Goal: Information Seeking & Learning: Learn about a topic

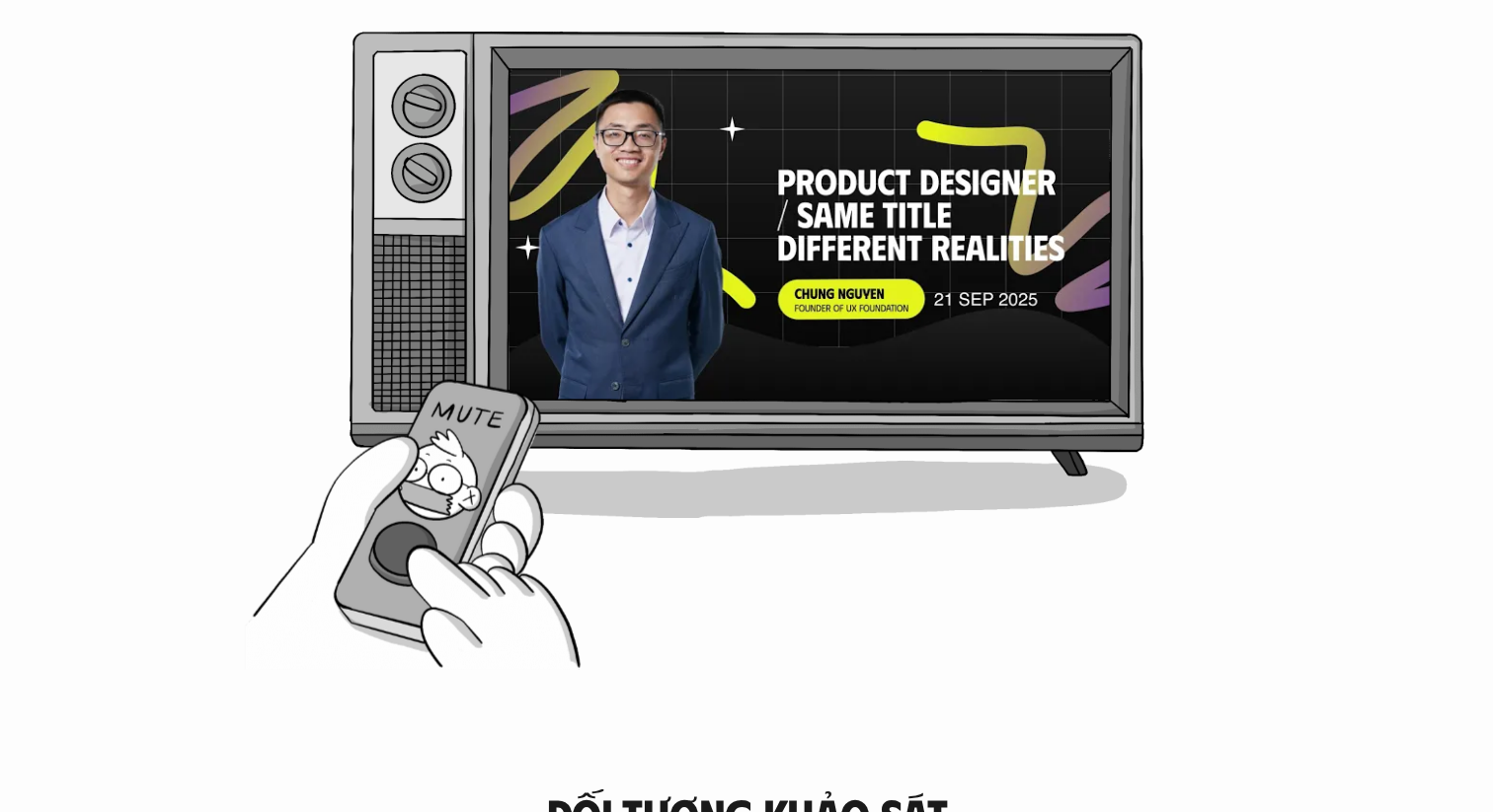
scroll to position [1106, 0]
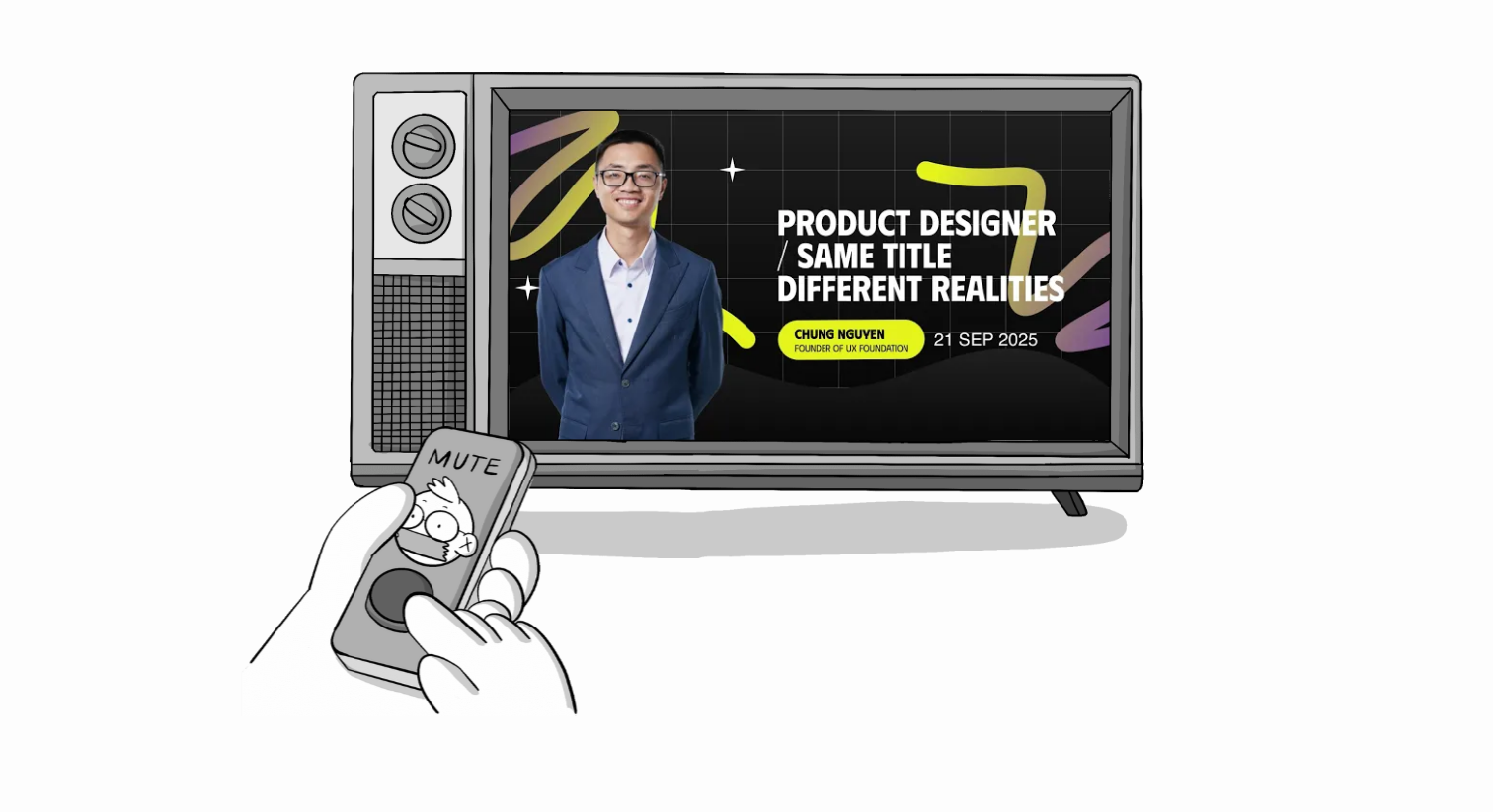
click at [1244, 163] on div "Lý do dự án ra đời Trên hành trình sự nghiệp, mọi người cũng hối hả chuẩn bị hà…" at bounding box center [747, 238] width 1335 height 946
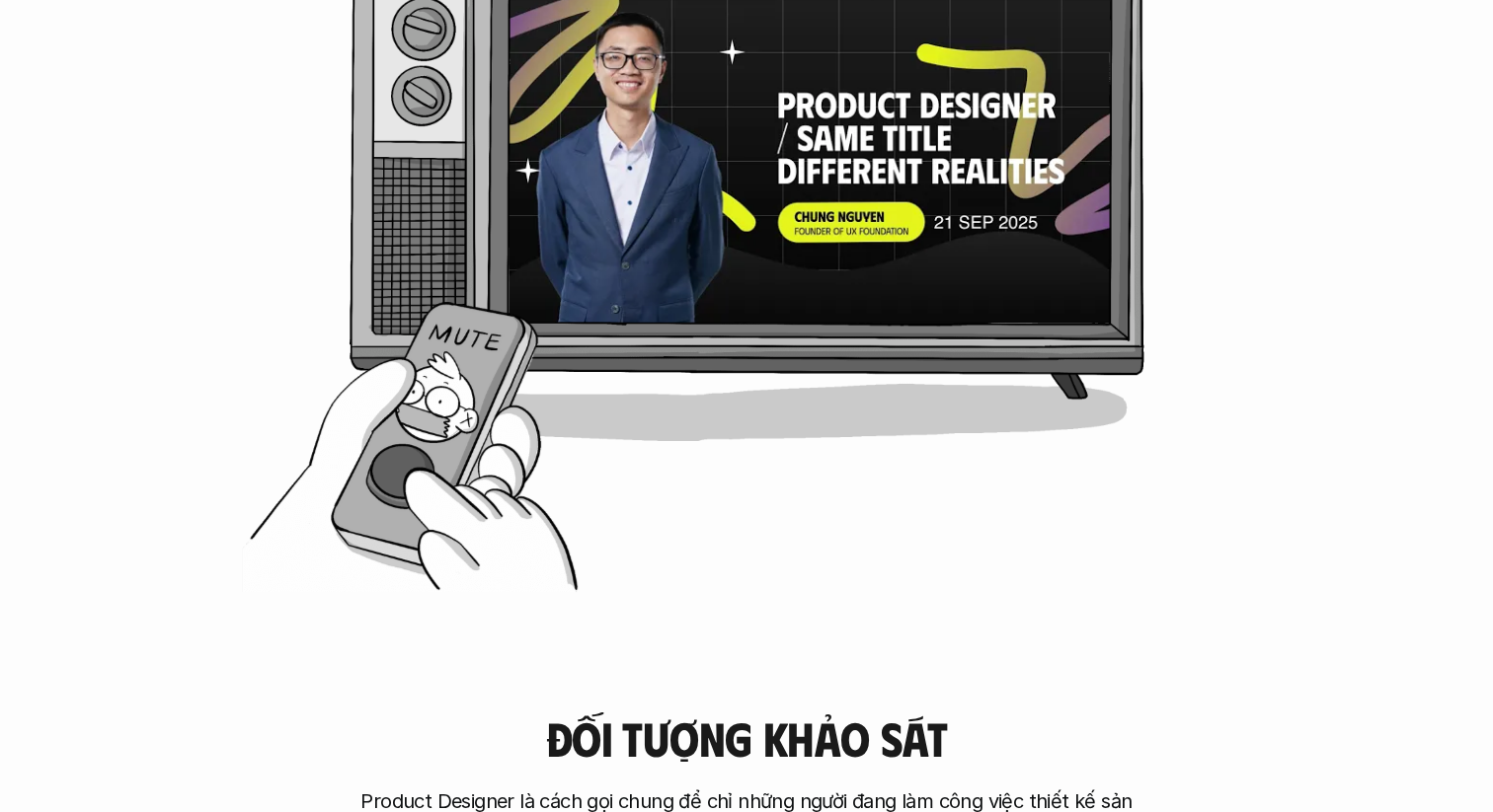
scroll to position [1224, 0]
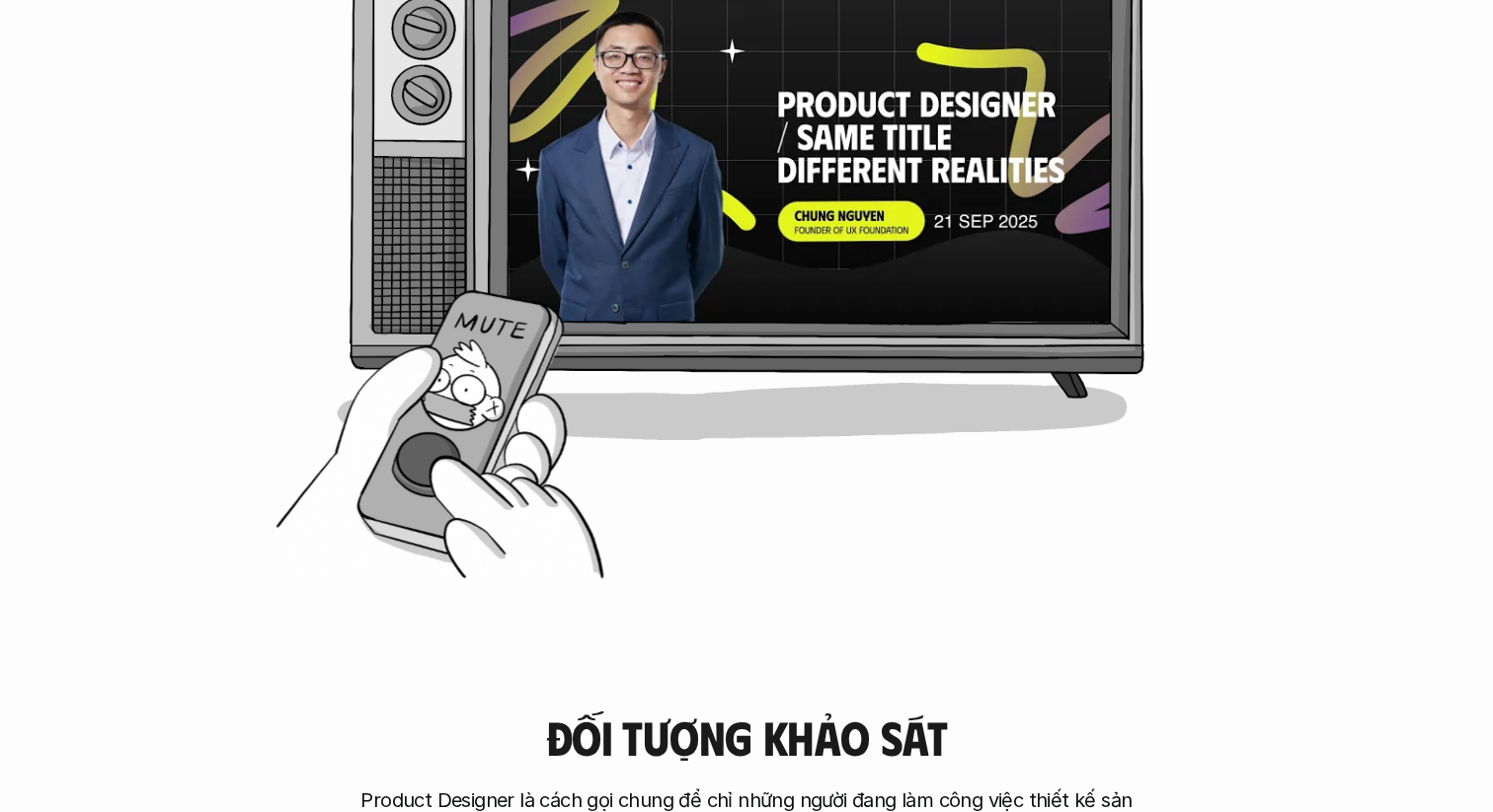
click at [436, 453] on div "Lý do dự án ra đời Trên hành trình sự nghiệp, mọi người cũng hối hả chuẩn bị hà…" at bounding box center [747, 120] width 1335 height 946
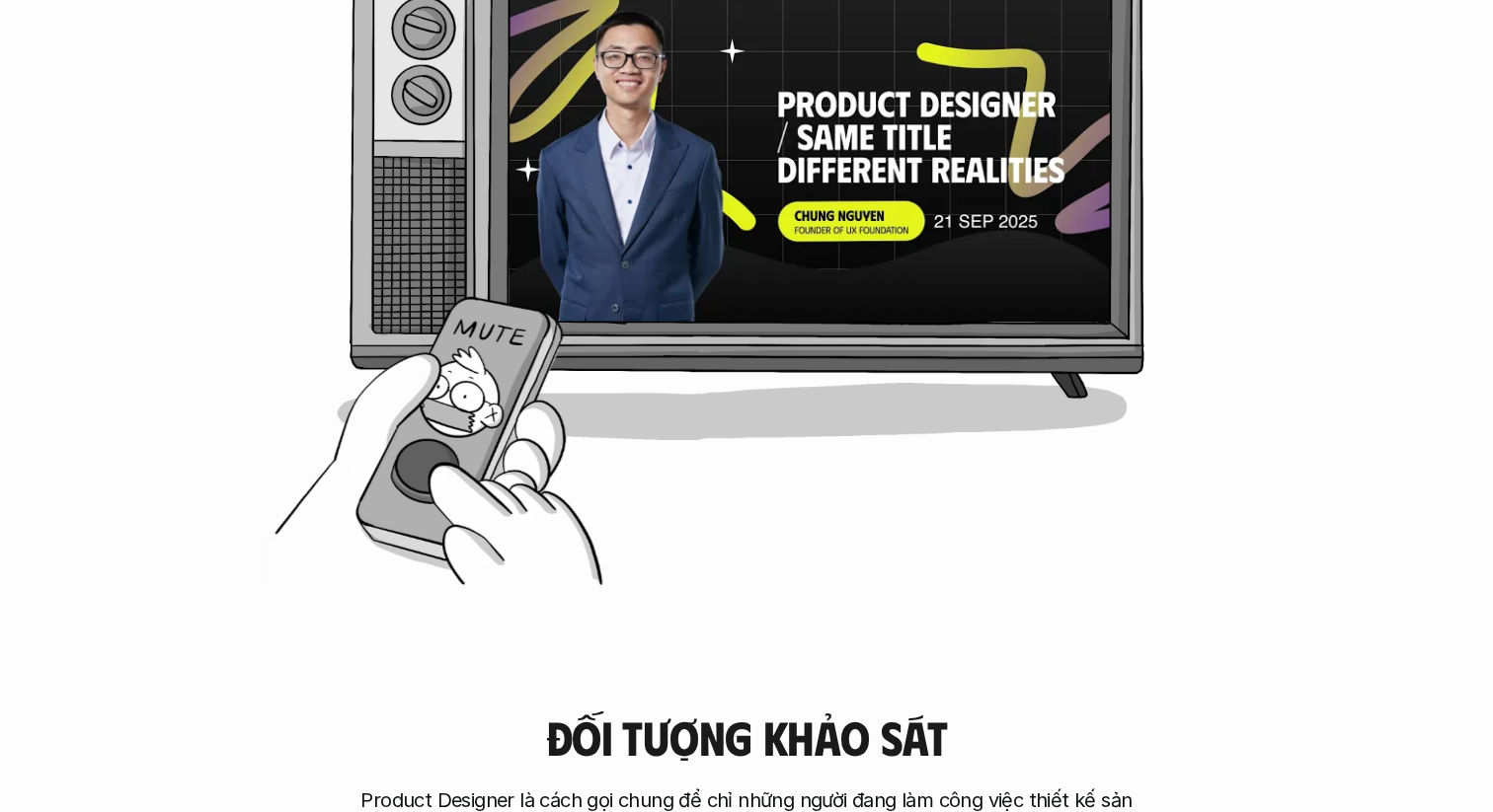
click at [471, 345] on div at bounding box center [746, 174] width 790 height 442
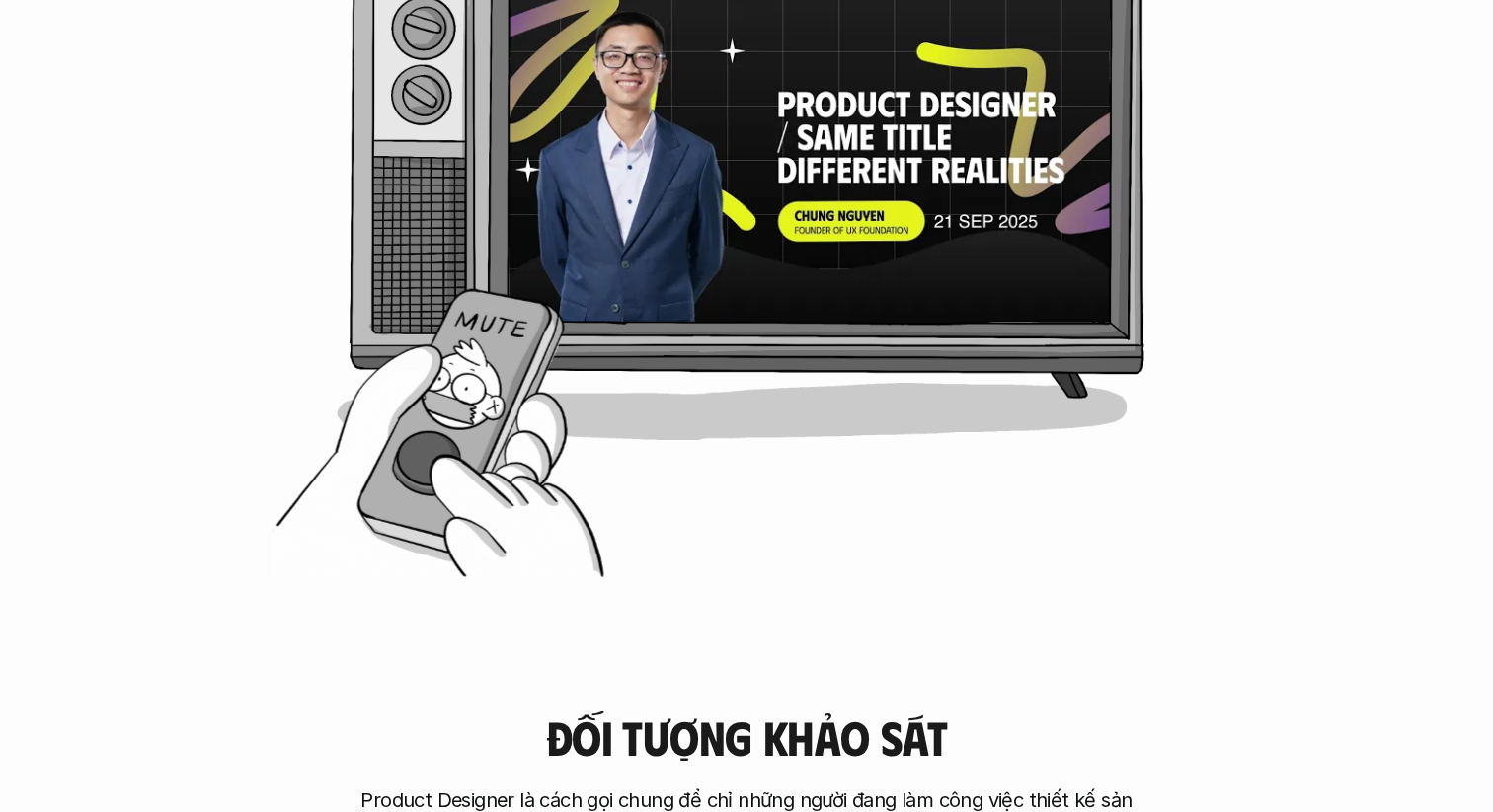
click at [429, 486] on div "Lý do dự án ra đời Trên hành trình sự nghiệp, mọi người cũng hối hả chuẩn bị hà…" at bounding box center [747, 120] width 1335 height 946
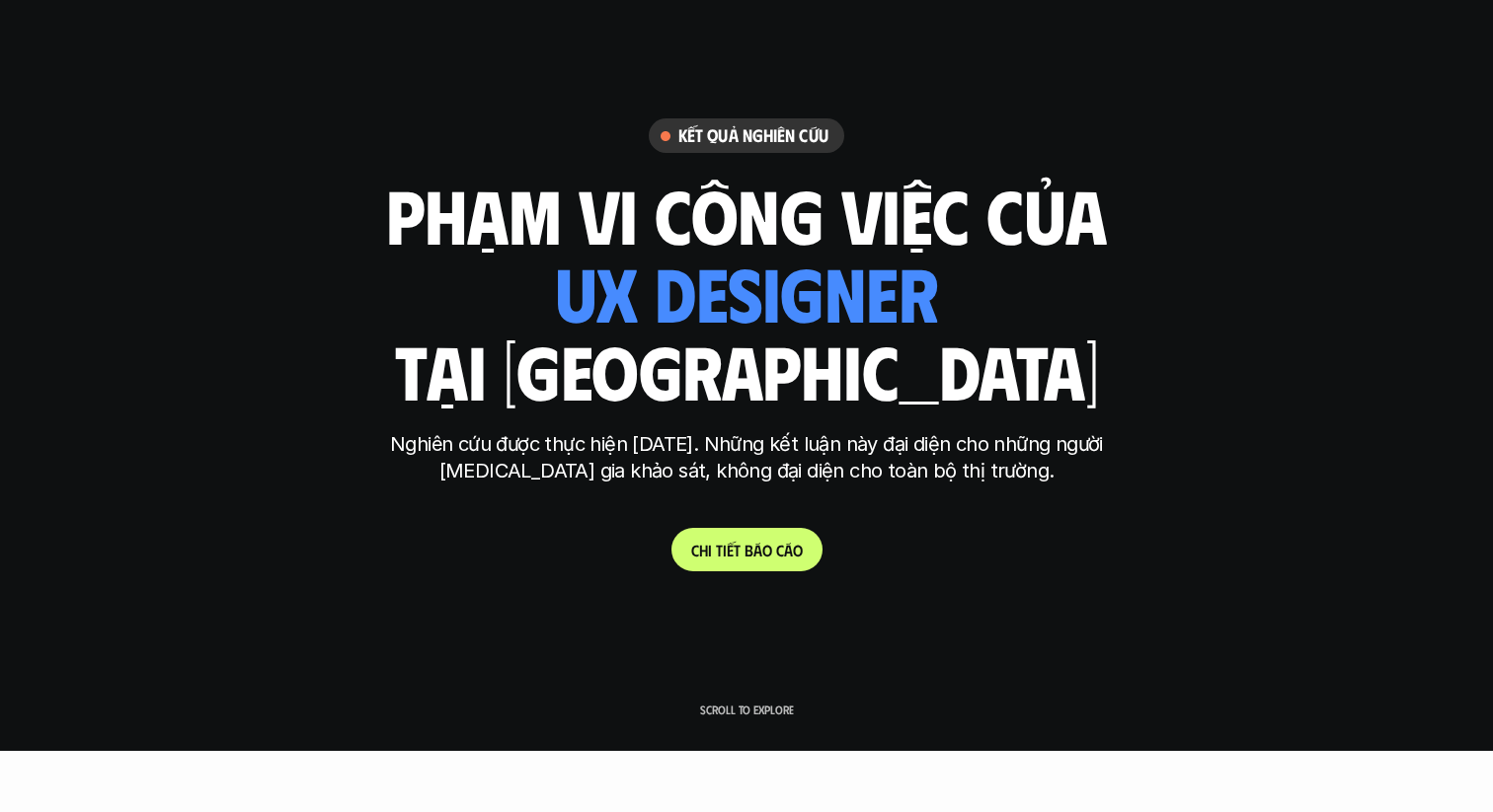
scroll to position [0, 0]
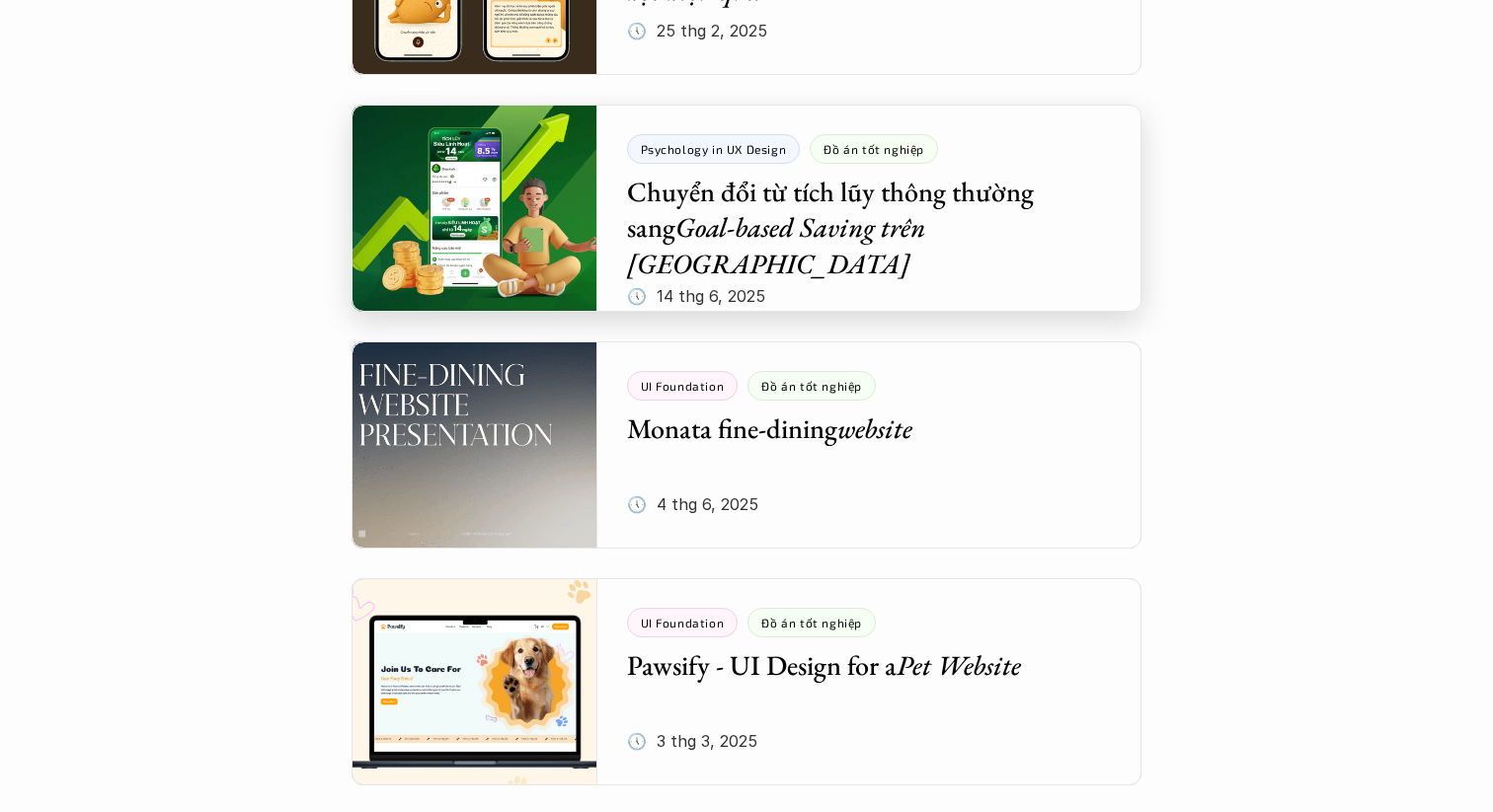
scroll to position [595, 0]
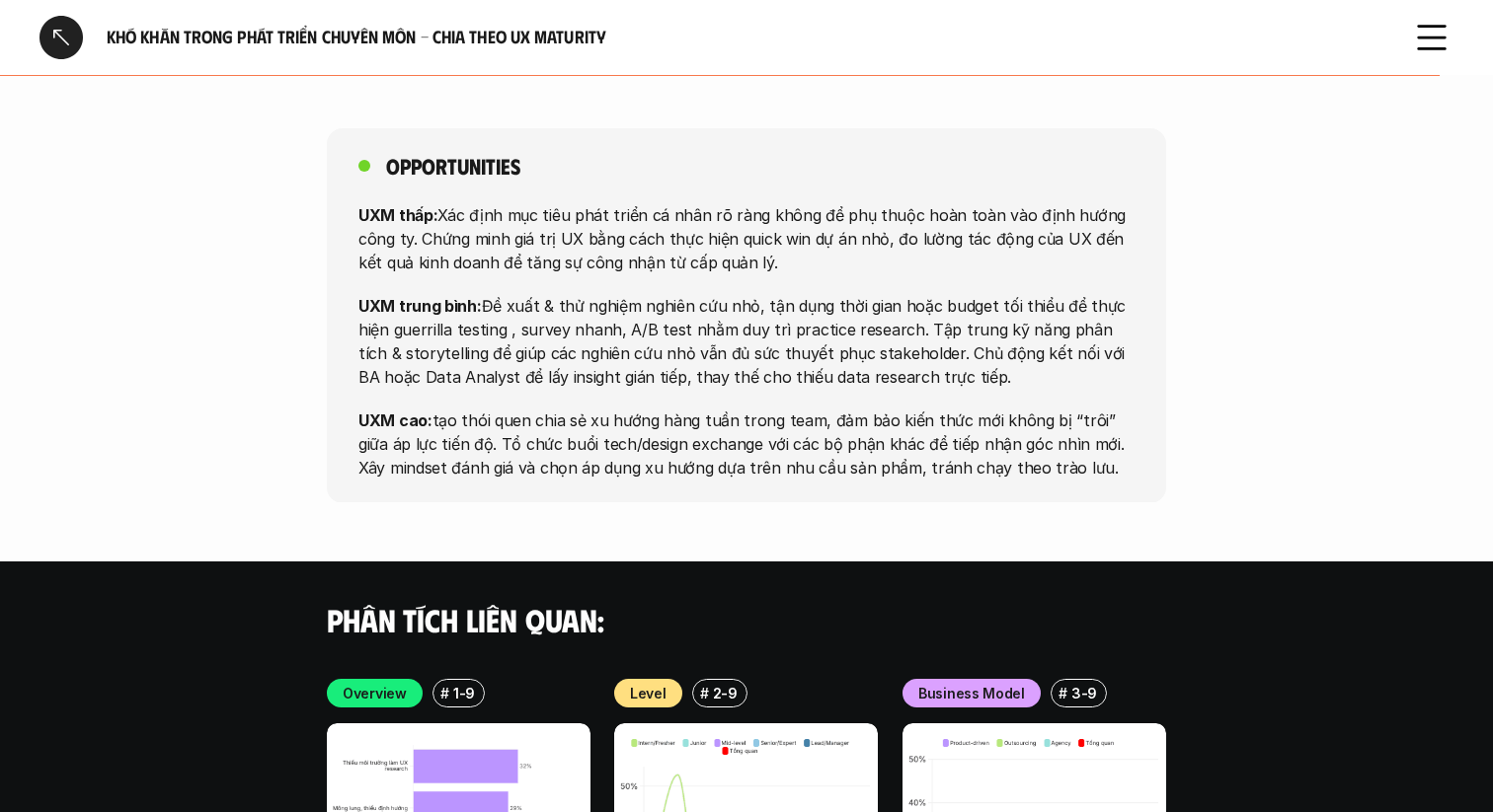
scroll to position [3931, 0]
